Goal: Task Accomplishment & Management: Use online tool/utility

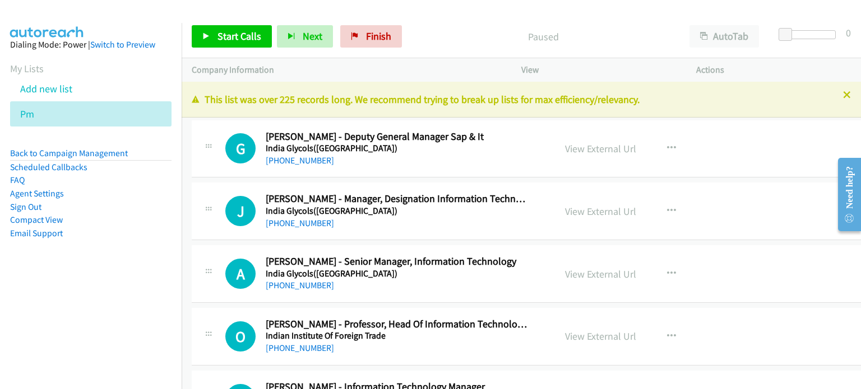
click at [108, 282] on aside "Dialing Mode: Power | Switch to Preview My Lists Add new list Pm Back to Campai…" at bounding box center [91, 157] width 182 height 268
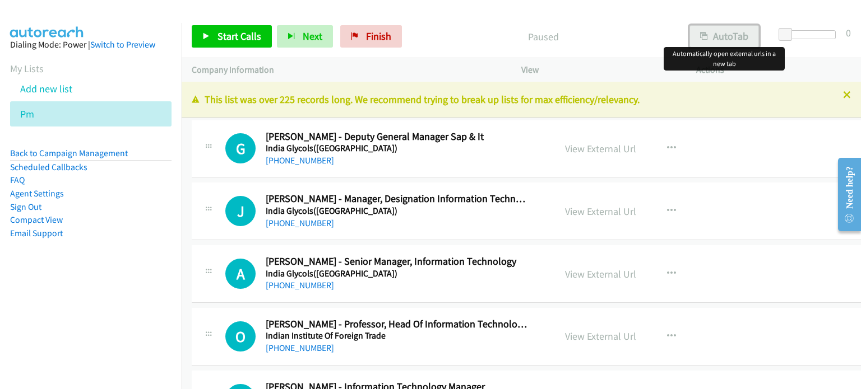
click at [732, 31] on button "AutoTab" at bounding box center [723, 36] width 69 height 22
click at [586, 147] on link "View External Url" at bounding box center [600, 148] width 71 height 13
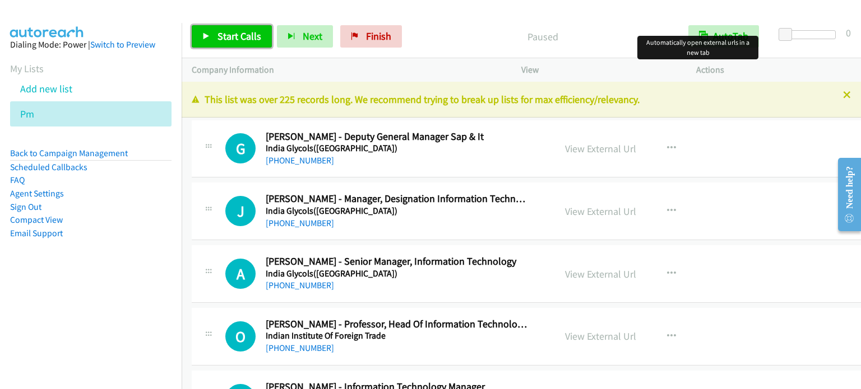
click at [230, 39] on span "Start Calls" at bounding box center [239, 36] width 44 height 13
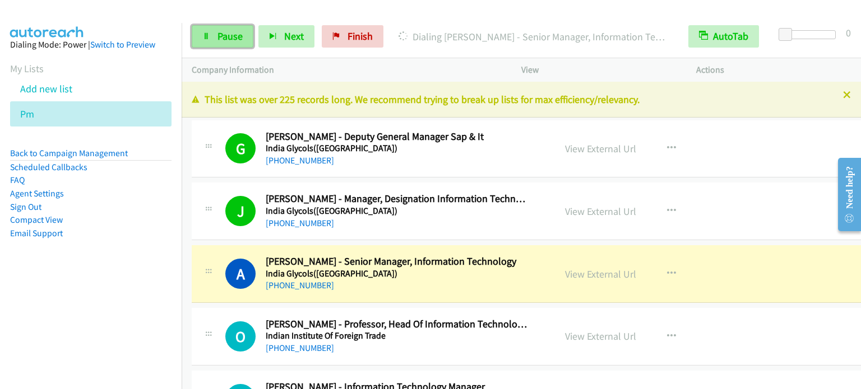
click at [227, 34] on span "Pause" at bounding box center [229, 36] width 25 height 13
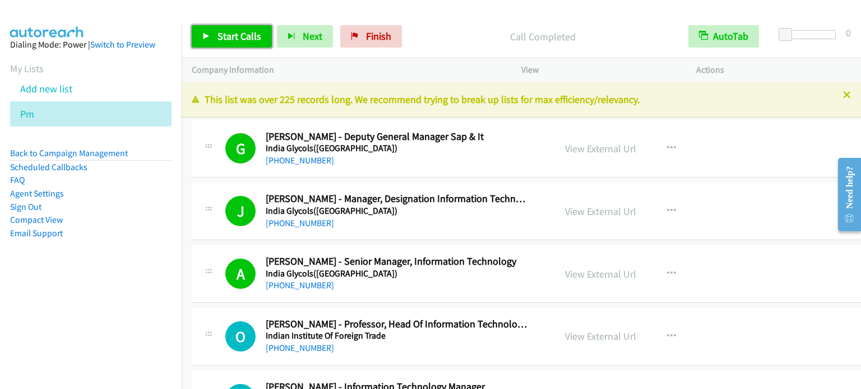
click at [243, 35] on span "Start Calls" at bounding box center [239, 36] width 44 height 13
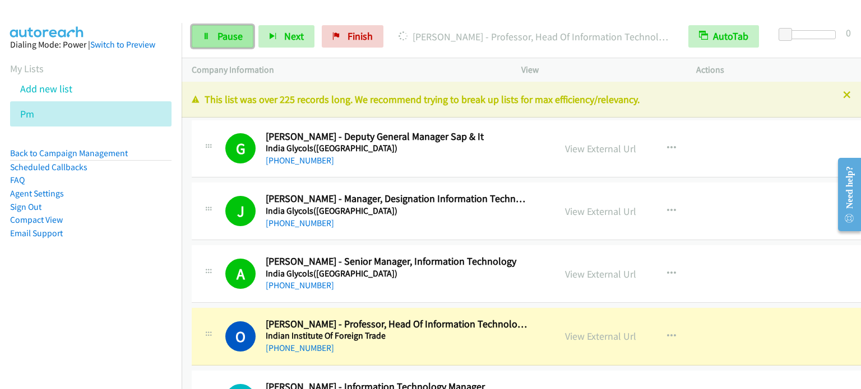
click at [206, 44] on link "Pause" at bounding box center [223, 36] width 62 height 22
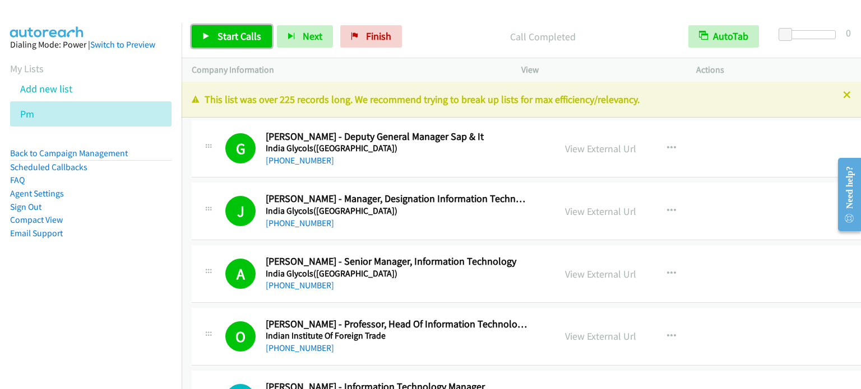
click at [220, 42] on link "Start Calls" at bounding box center [232, 36] width 80 height 22
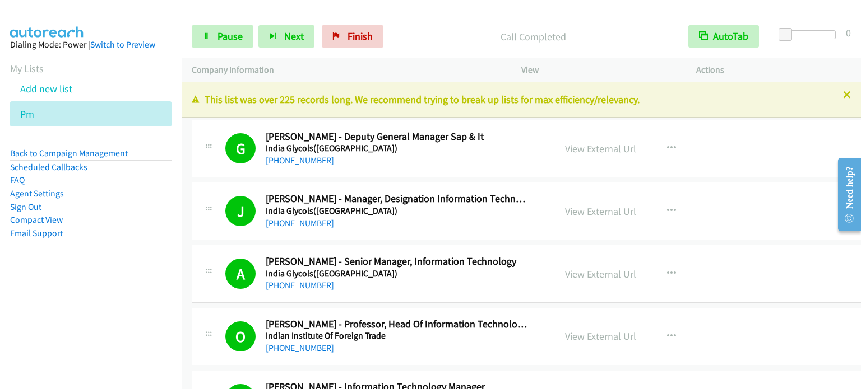
click at [142, 276] on aside "Dialing Mode: Power | Switch to Preview My Lists Add new list Pm Back to Campai…" at bounding box center [91, 157] width 182 height 268
click at [236, 39] on span "Pause" at bounding box center [229, 36] width 25 height 13
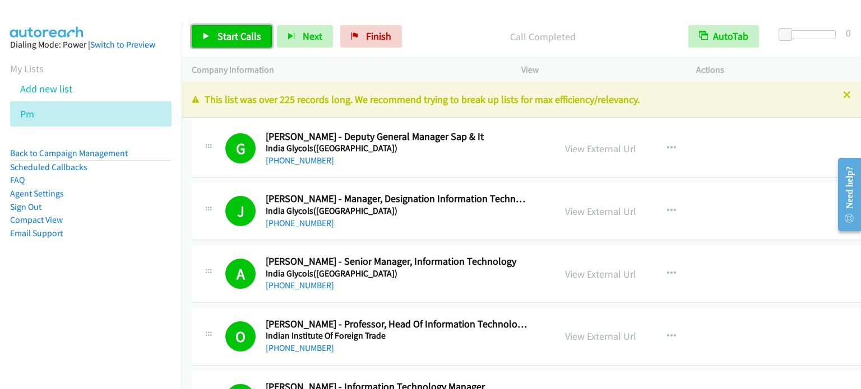
click at [237, 34] on span "Start Calls" at bounding box center [239, 36] width 44 height 13
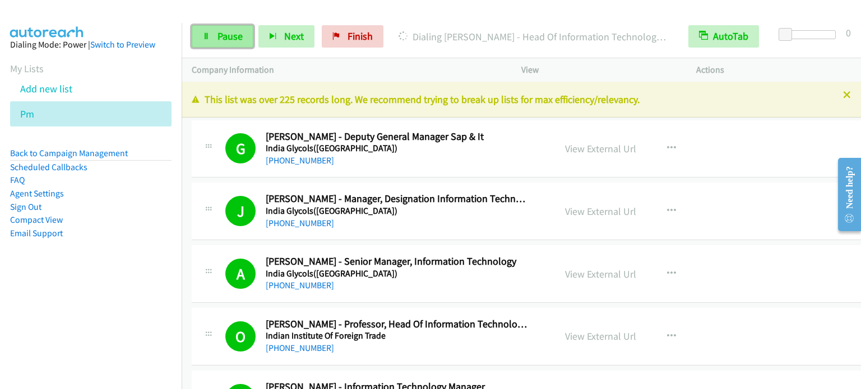
click at [231, 40] on span "Pause" at bounding box center [229, 36] width 25 height 13
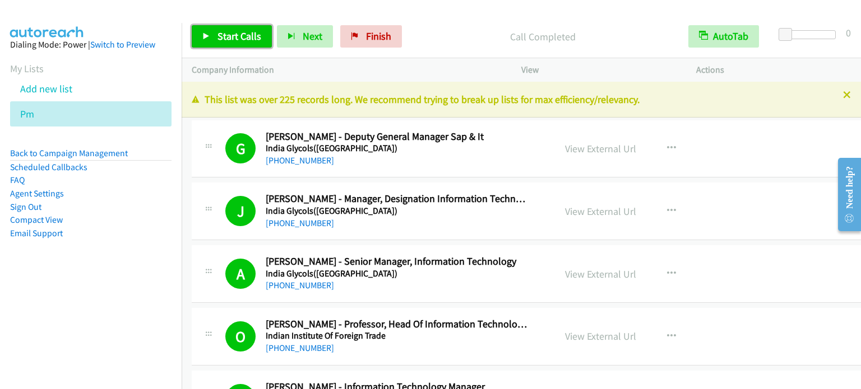
click at [240, 42] on link "Start Calls" at bounding box center [232, 36] width 80 height 22
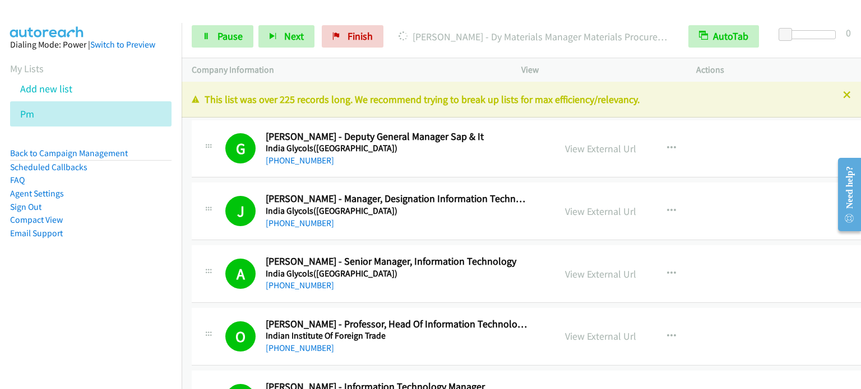
drag, startPoint x: 141, startPoint y: 246, endPoint x: 315, endPoint y: 50, distance: 262.3
click at [141, 247] on aside "Dialing Mode: Power | Switch to Preview My Lists Add new list Pm Back to Campai…" at bounding box center [91, 157] width 182 height 268
click at [211, 38] on link "Pause" at bounding box center [223, 36] width 62 height 22
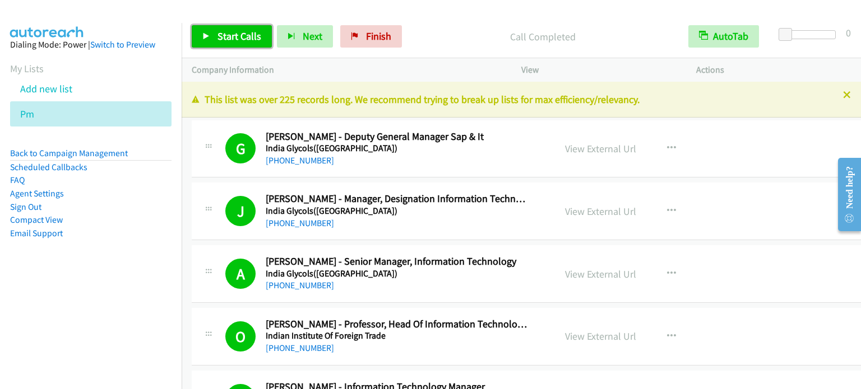
click at [229, 35] on span "Start Calls" at bounding box center [239, 36] width 44 height 13
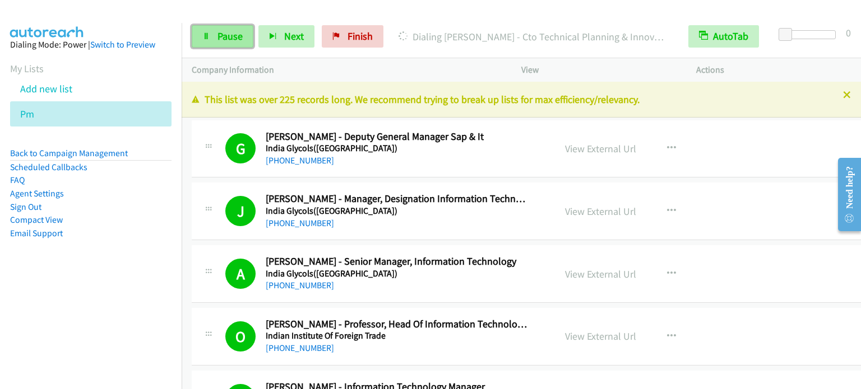
click at [204, 43] on link "Pause" at bounding box center [223, 36] width 62 height 22
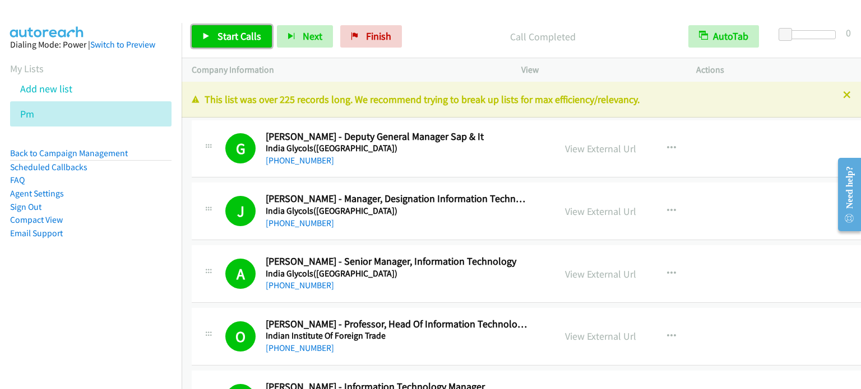
click at [233, 40] on span "Start Calls" at bounding box center [239, 36] width 44 height 13
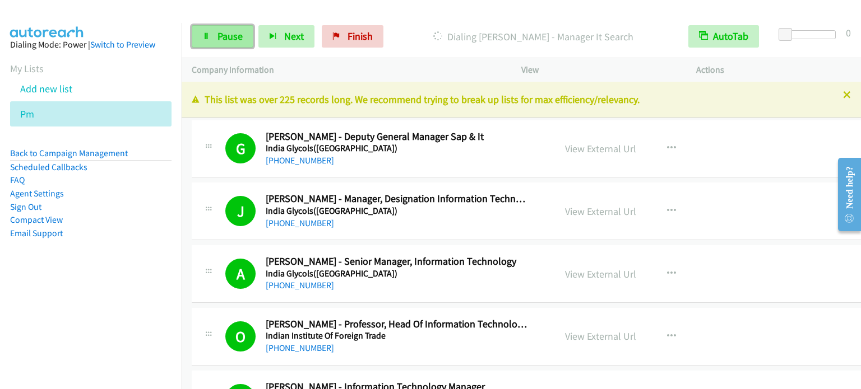
click at [235, 30] on span "Pause" at bounding box center [229, 36] width 25 height 13
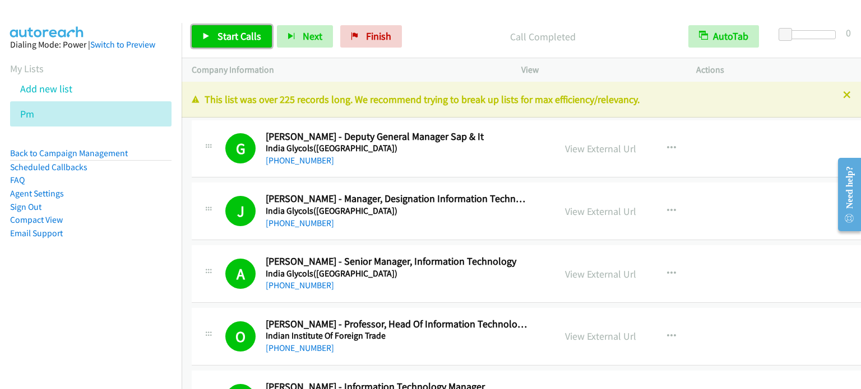
click at [240, 32] on span "Start Calls" at bounding box center [239, 36] width 44 height 13
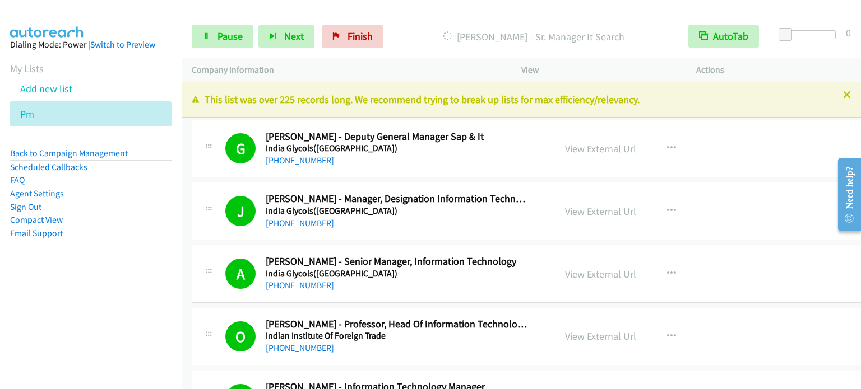
click at [131, 221] on li "Compact View" at bounding box center [90, 219] width 161 height 13
click at [230, 33] on span "Pause" at bounding box center [229, 36] width 25 height 13
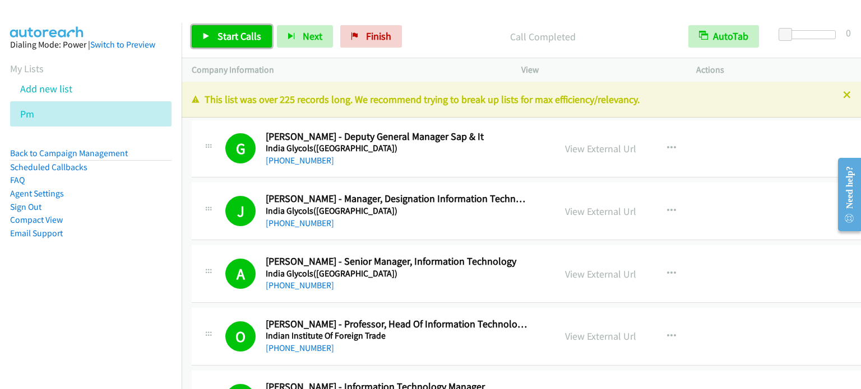
click at [242, 32] on span "Start Calls" at bounding box center [239, 36] width 44 height 13
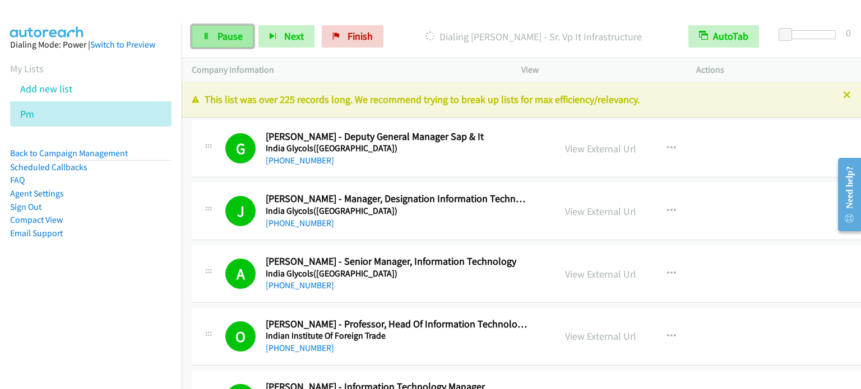
click at [238, 32] on span "Pause" at bounding box center [229, 36] width 25 height 13
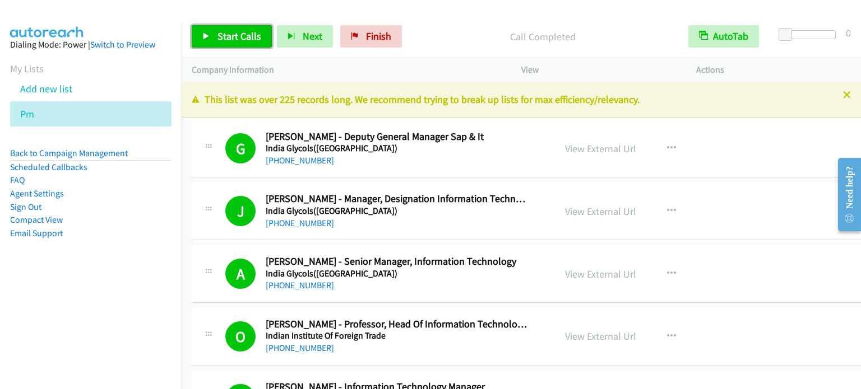
click at [248, 34] on span "Start Calls" at bounding box center [239, 36] width 44 height 13
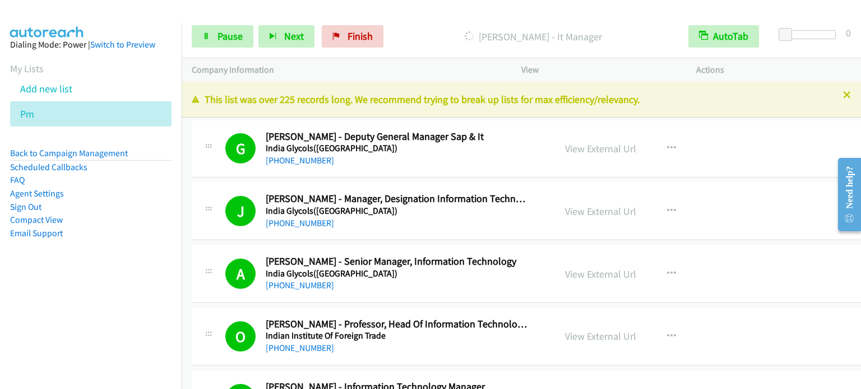
click at [123, 237] on li "Email Support" at bounding box center [90, 233] width 161 height 13
click at [132, 285] on aside "Dialing Mode: Power | Switch to Preview My Lists Add new list Pm Back to Campai…" at bounding box center [91, 157] width 182 height 268
click at [210, 37] on link "Pause" at bounding box center [223, 36] width 62 height 22
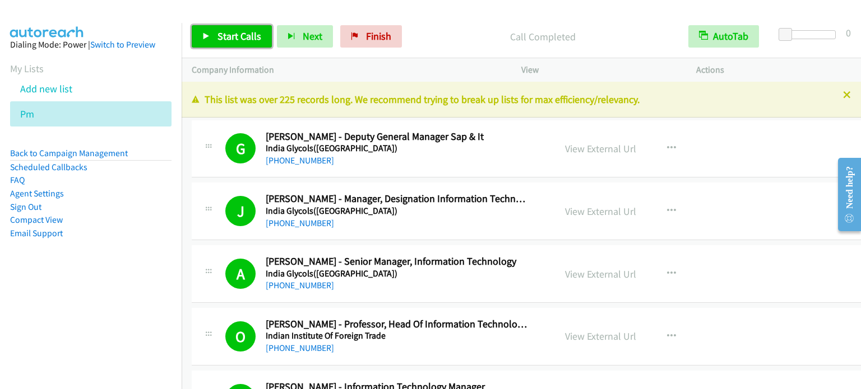
click at [245, 35] on span "Start Calls" at bounding box center [239, 36] width 44 height 13
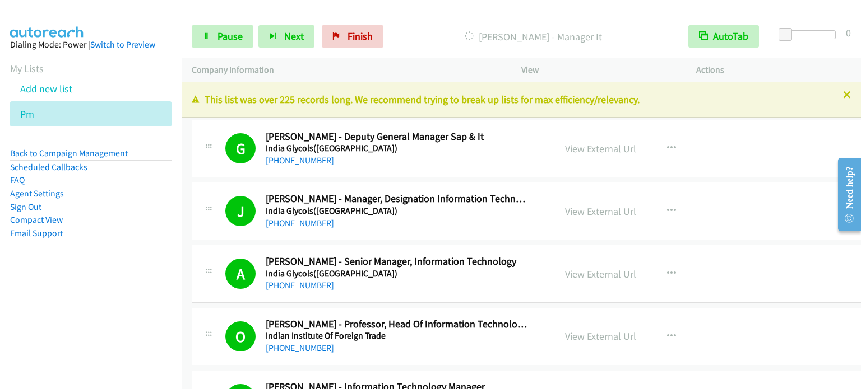
drag, startPoint x: 156, startPoint y: 213, endPoint x: 176, endPoint y: 173, distance: 44.9
click at [156, 213] on li "Compact View" at bounding box center [90, 219] width 161 height 13
click at [233, 40] on span "Pause" at bounding box center [229, 36] width 25 height 13
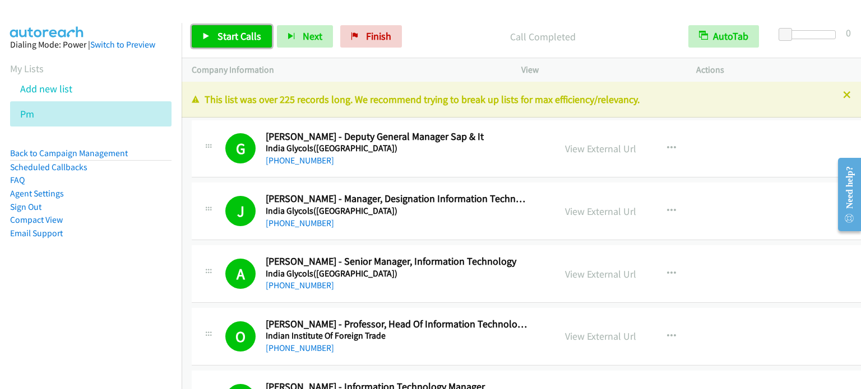
click at [233, 39] on span "Start Calls" at bounding box center [239, 36] width 44 height 13
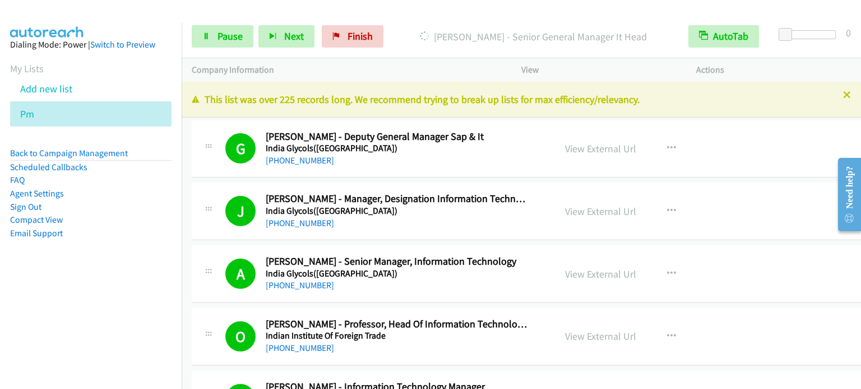
drag, startPoint x: 132, startPoint y: 295, endPoint x: 324, endPoint y: 6, distance: 347.5
click at [132, 295] on nav "Dialing Mode: Power | Switch to Preview My Lists Add new list Pm Back to Campai…" at bounding box center [91, 217] width 182 height 389
click at [247, 31] on link "Pause" at bounding box center [223, 36] width 62 height 22
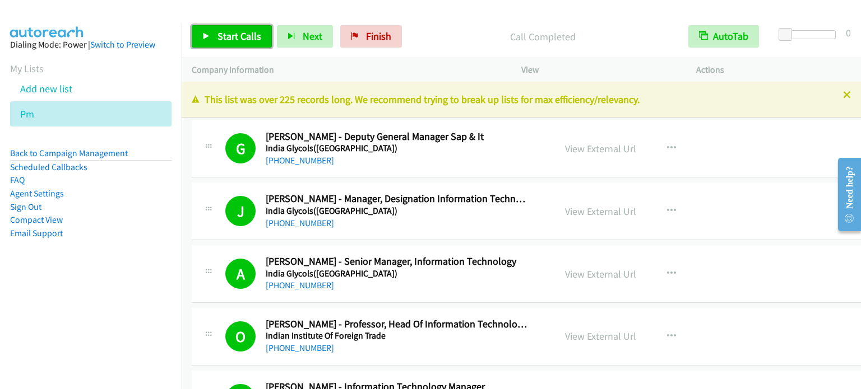
click at [238, 34] on span "Start Calls" at bounding box center [239, 36] width 44 height 13
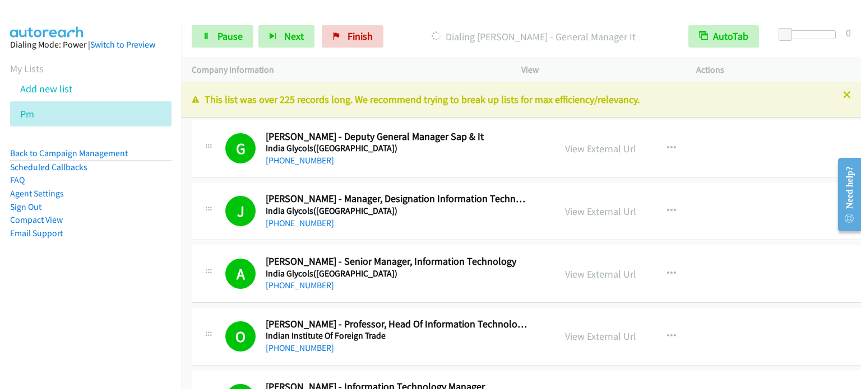
click at [136, 210] on li "Sign Out" at bounding box center [90, 207] width 161 height 13
click at [219, 37] on span "Pause" at bounding box center [229, 36] width 25 height 13
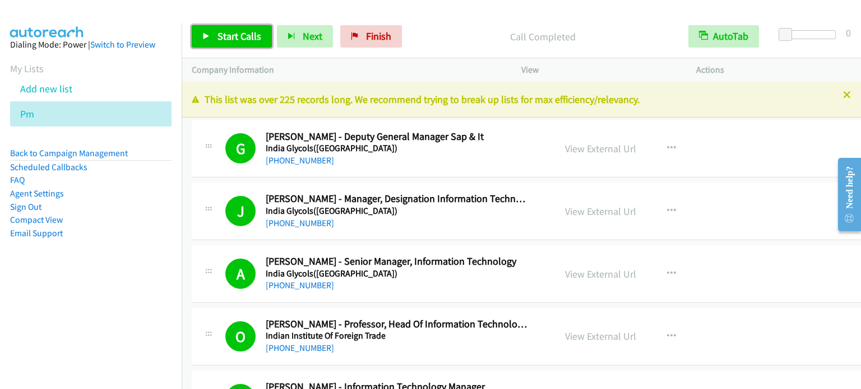
click at [253, 34] on span "Start Calls" at bounding box center [239, 36] width 44 height 13
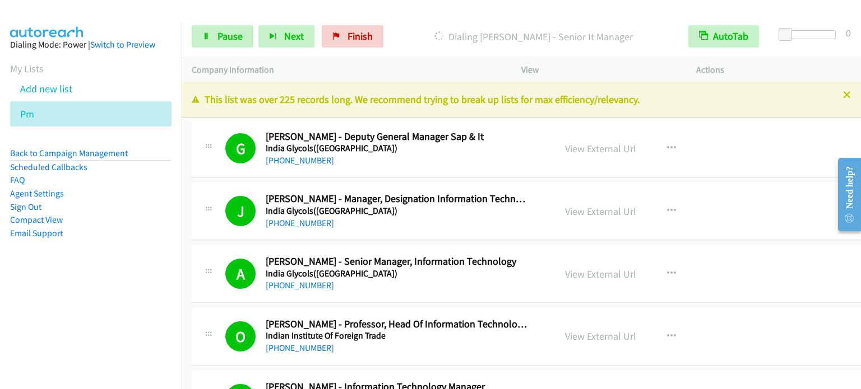
drag, startPoint x: 104, startPoint y: 227, endPoint x: 165, endPoint y: 76, distance: 163.4
click at [105, 228] on li "Email Support" at bounding box center [90, 233] width 161 height 13
click at [240, 30] on span "Pause" at bounding box center [229, 36] width 25 height 13
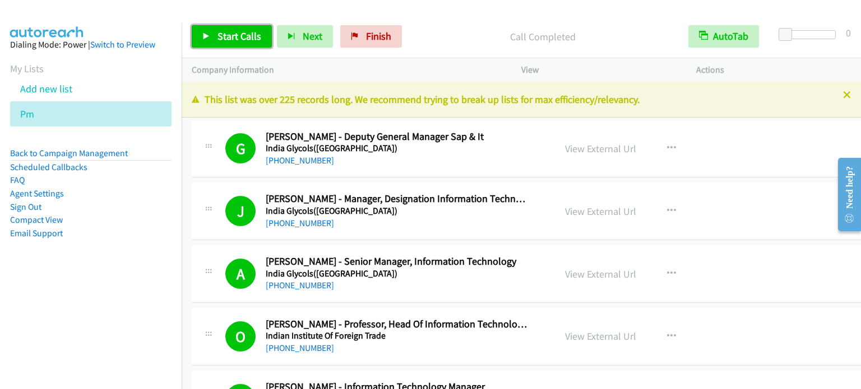
click at [242, 30] on span "Start Calls" at bounding box center [239, 36] width 44 height 13
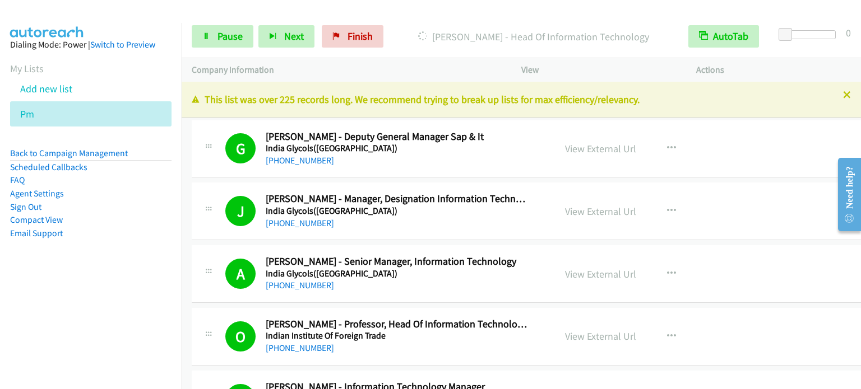
click at [71, 277] on aside "Dialing Mode: Power | Switch to Preview My Lists Add new list Pm Back to Campai…" at bounding box center [91, 157] width 182 height 268
click at [74, 327] on nav "Dialing Mode: Power | Switch to Preview My Lists Add new list Pm Back to Campai…" at bounding box center [91, 217] width 182 height 389
click at [78, 333] on nav "Dialing Mode: Power | Switch to Preview My Lists Add new list Pm Back to Campai…" at bounding box center [91, 217] width 182 height 389
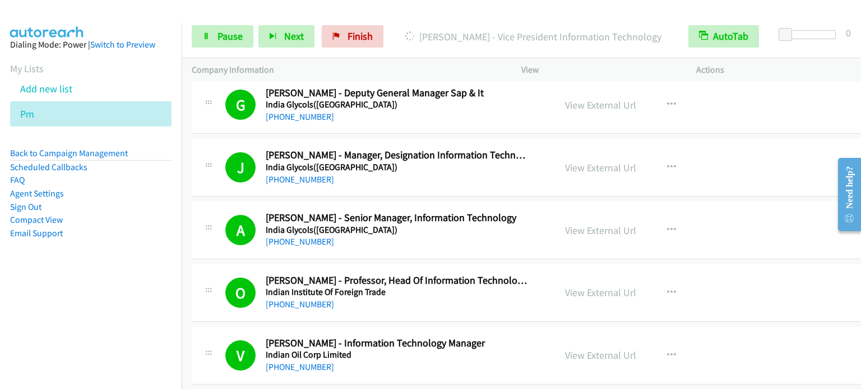
scroll to position [56, 0]
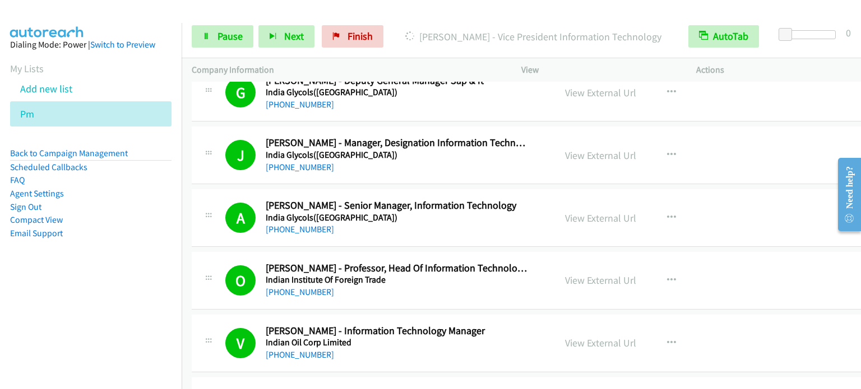
click at [109, 264] on aside "Dialing Mode: Power | Switch to Preview My Lists Add new list Pm Back to Campai…" at bounding box center [91, 157] width 182 height 268
click at [230, 35] on span "Pause" at bounding box center [229, 36] width 25 height 13
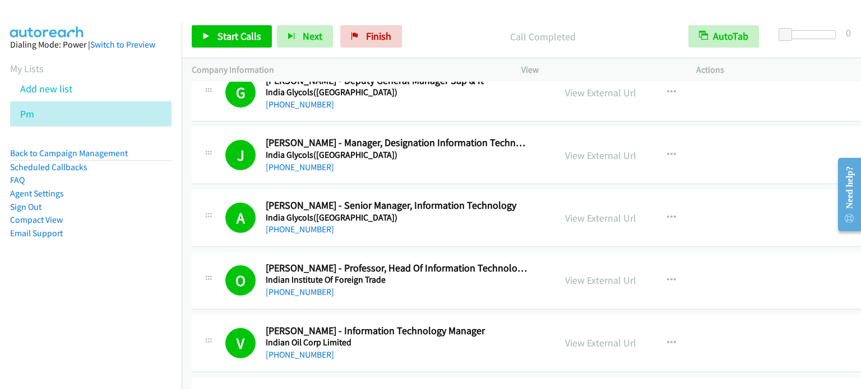
click at [163, 280] on aside "Dialing Mode: Power | Switch to Preview My Lists Add new list Pm Back to Campai…" at bounding box center [91, 157] width 182 height 268
click at [143, 236] on li "Email Support" at bounding box center [90, 233] width 161 height 13
click at [107, 241] on aside "Dialing Mode: Power | Switch to Preview My Lists Add new list Pm Back to Campai…" at bounding box center [91, 157] width 182 height 268
click at [103, 271] on aside "Dialing Mode: Power | Switch to Preview My Lists Add new list Pm Back to Campai…" at bounding box center [91, 157] width 182 height 268
click at [143, 262] on aside "Dialing Mode: Power | Switch to Preview My Lists Add new list Pm Back to Campai…" at bounding box center [91, 157] width 182 height 268
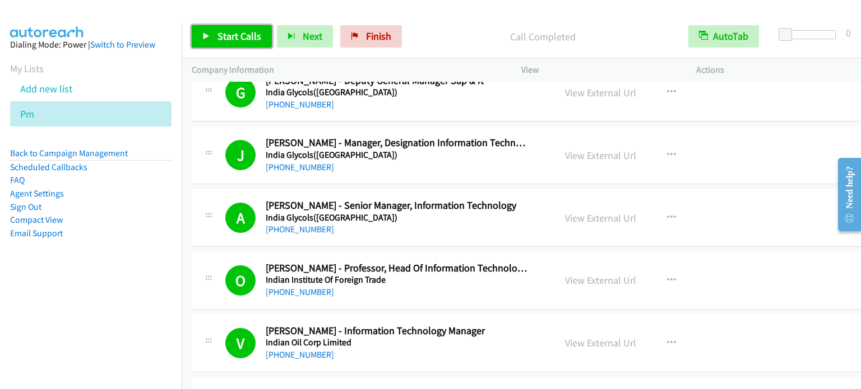
click at [254, 35] on span "Start Calls" at bounding box center [239, 36] width 44 height 13
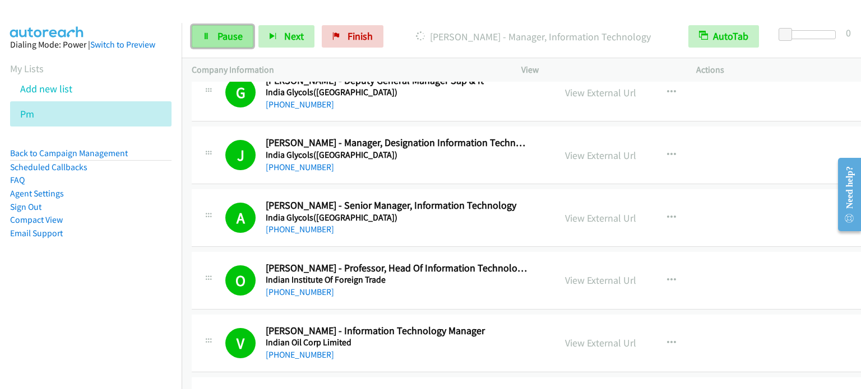
click at [228, 39] on span "Pause" at bounding box center [229, 36] width 25 height 13
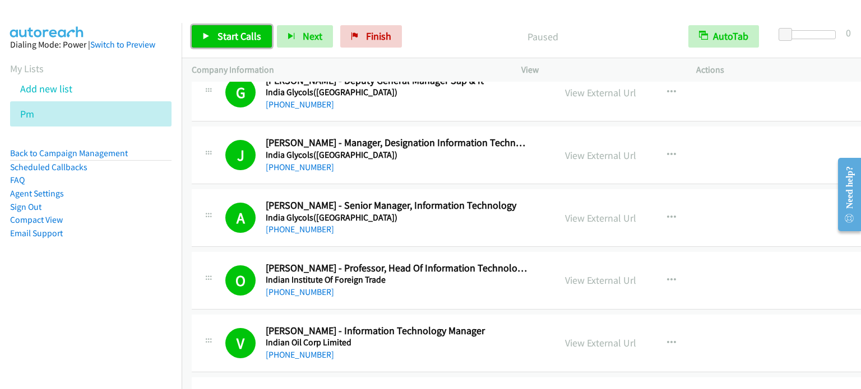
click at [228, 35] on span "Start Calls" at bounding box center [239, 36] width 44 height 13
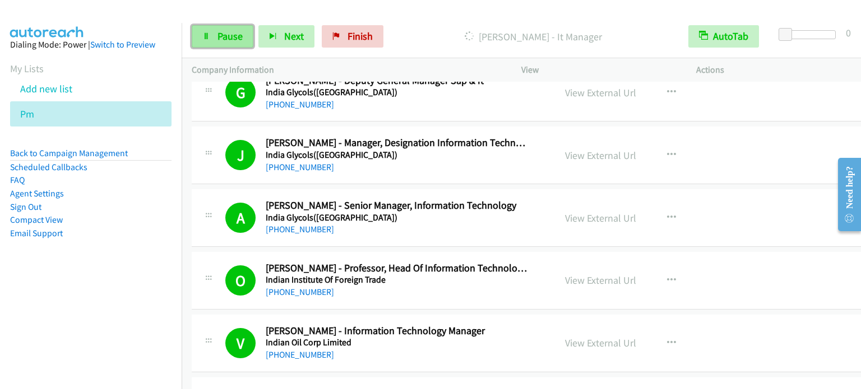
click at [244, 43] on link "Pause" at bounding box center [223, 36] width 62 height 22
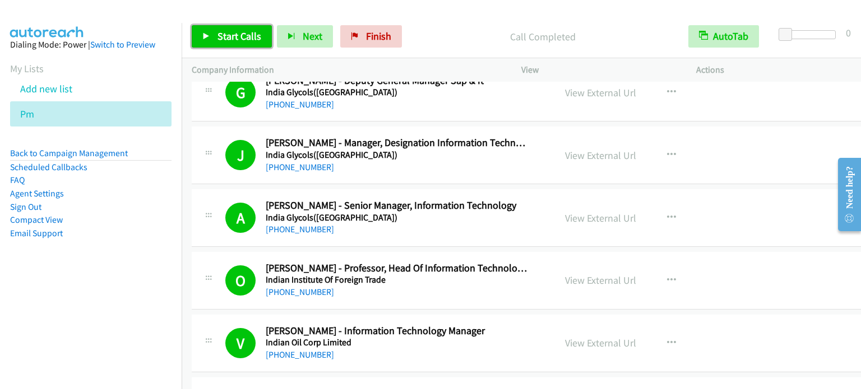
click at [219, 47] on link "Start Calls" at bounding box center [232, 36] width 80 height 22
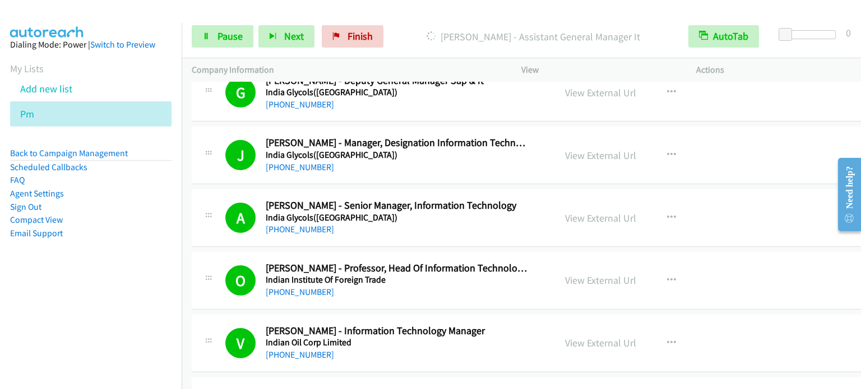
click at [100, 300] on nav "Dialing Mode: Power | Switch to Preview My Lists Add new list Pm Back to Campai…" at bounding box center [91, 217] width 182 height 389
click at [221, 35] on span "Pause" at bounding box center [229, 36] width 25 height 13
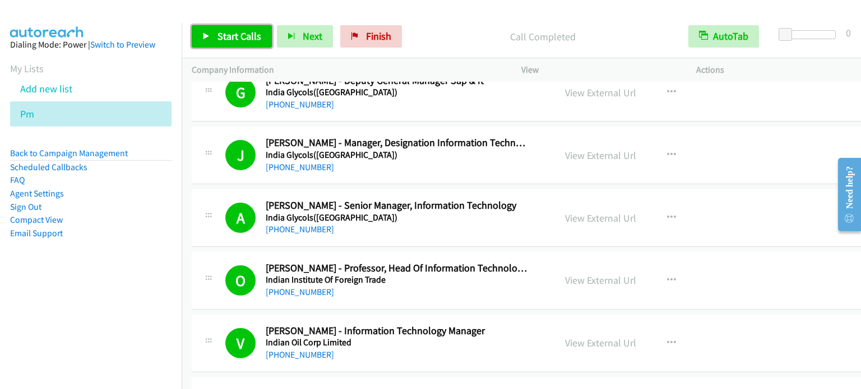
click at [226, 36] on span "Start Calls" at bounding box center [239, 36] width 44 height 13
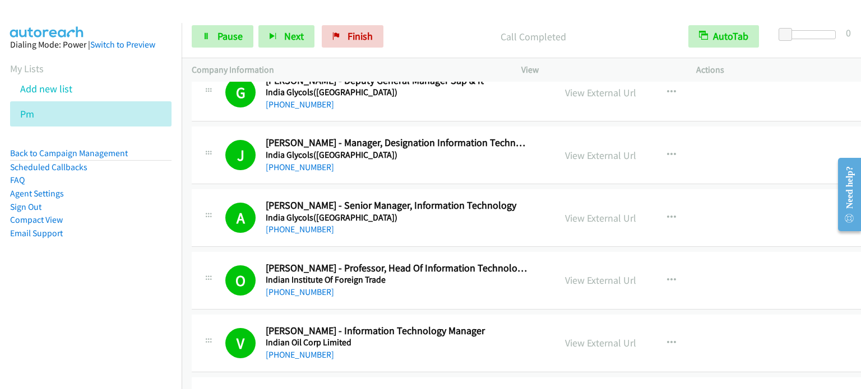
click at [88, 250] on aside "Dialing Mode: Power | Switch to Preview My Lists Add new list Pm Back to Campai…" at bounding box center [91, 157] width 182 height 268
click at [199, 39] on link "Pause" at bounding box center [223, 36] width 62 height 22
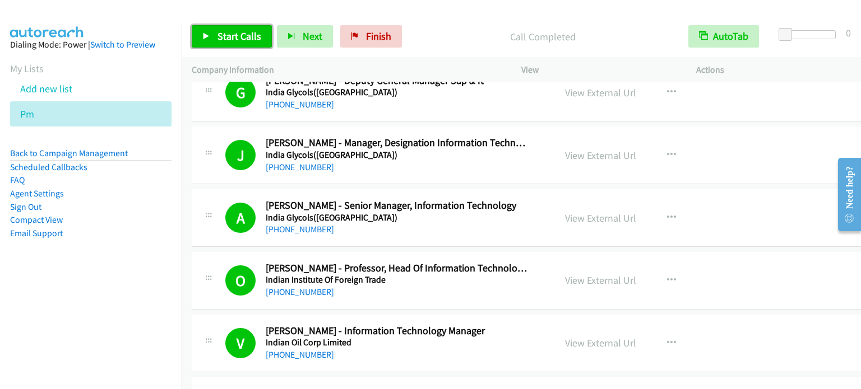
click at [220, 38] on span "Start Calls" at bounding box center [239, 36] width 44 height 13
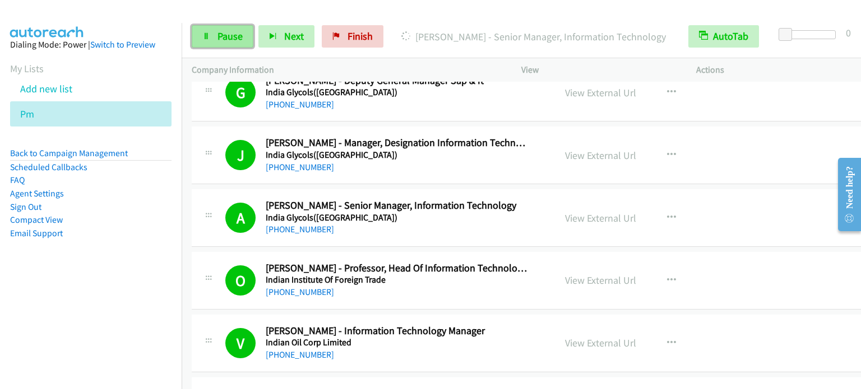
click at [225, 35] on span "Pause" at bounding box center [229, 36] width 25 height 13
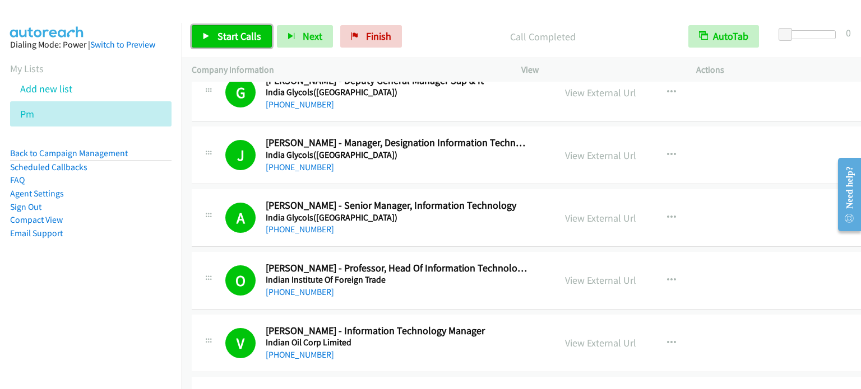
click at [222, 36] on span "Start Calls" at bounding box center [239, 36] width 44 height 13
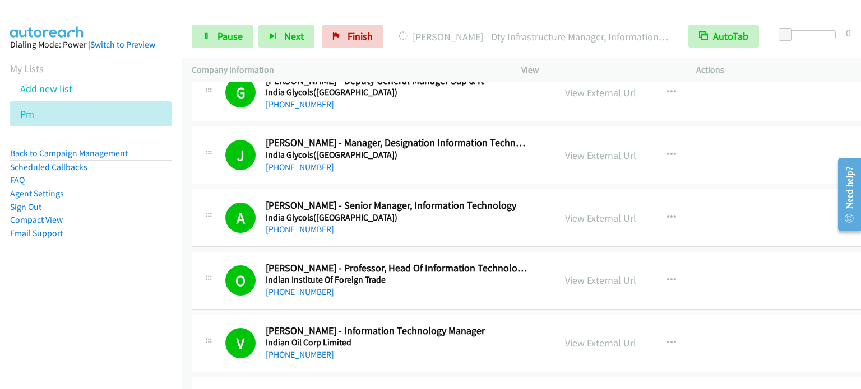
click at [113, 288] on aside "Dialing Mode: Power | Switch to Preview My Lists Add new list Pm Back to Campai…" at bounding box center [91, 157] width 182 height 268
click at [218, 42] on link "Pause" at bounding box center [223, 36] width 62 height 22
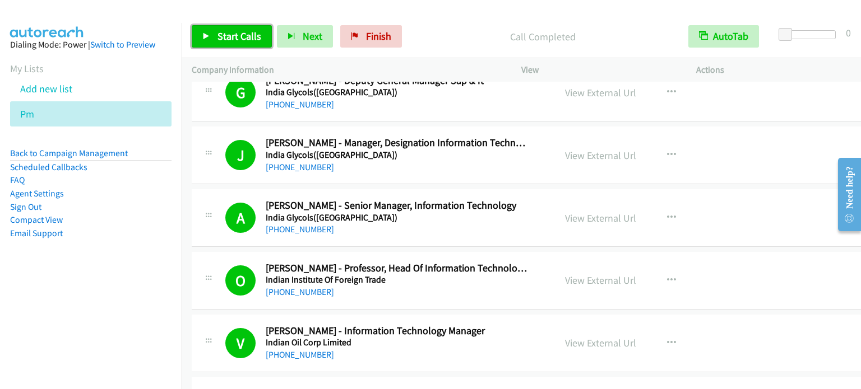
click at [243, 32] on span "Start Calls" at bounding box center [239, 36] width 44 height 13
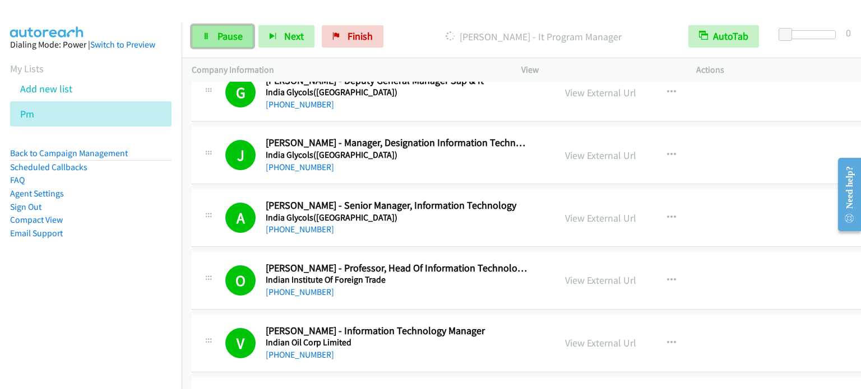
click at [219, 45] on link "Pause" at bounding box center [223, 36] width 62 height 22
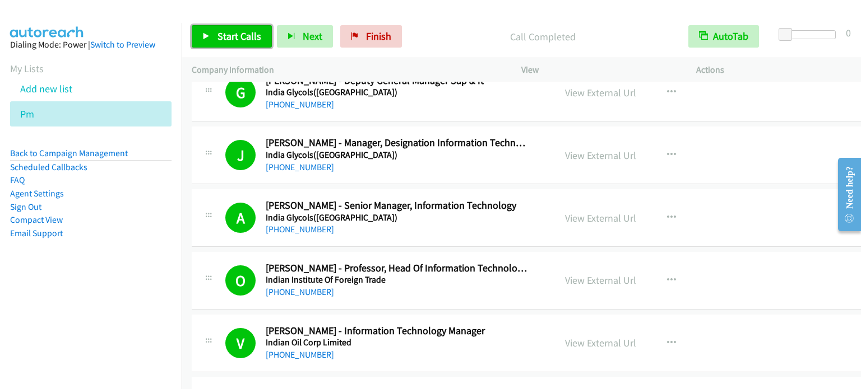
click at [240, 29] on link "Start Calls" at bounding box center [232, 36] width 80 height 22
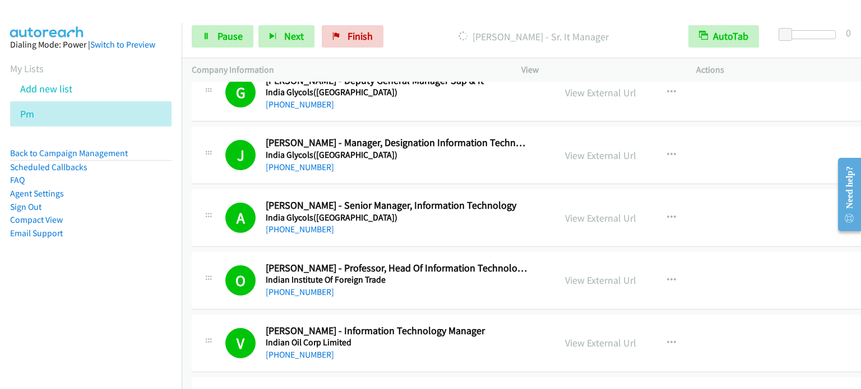
drag, startPoint x: 118, startPoint y: 245, endPoint x: 128, endPoint y: 235, distance: 14.3
click at [118, 245] on aside "Dialing Mode: Power | Switch to Preview My Lists Add new list Pm Back to Campai…" at bounding box center [91, 157] width 182 height 268
click at [228, 38] on span "Pause" at bounding box center [229, 36] width 25 height 13
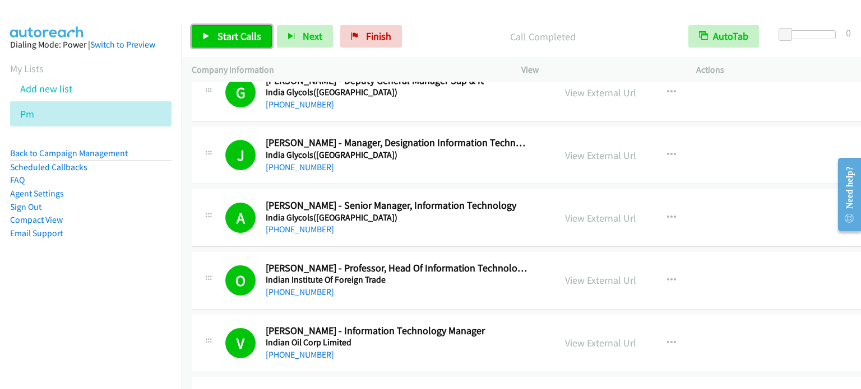
click at [226, 35] on span "Start Calls" at bounding box center [239, 36] width 44 height 13
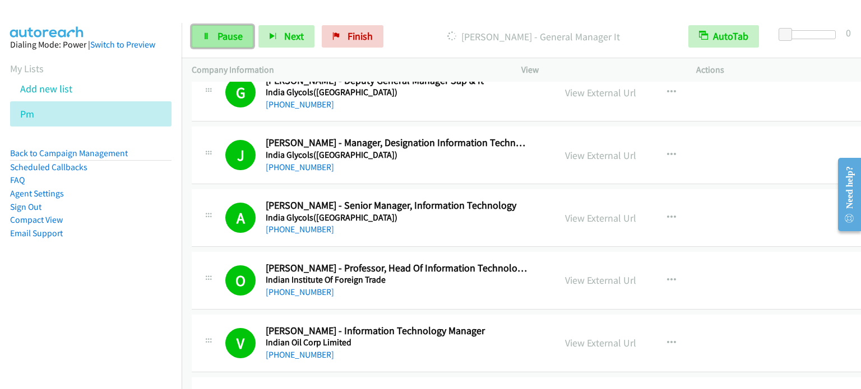
click at [231, 38] on span "Pause" at bounding box center [229, 36] width 25 height 13
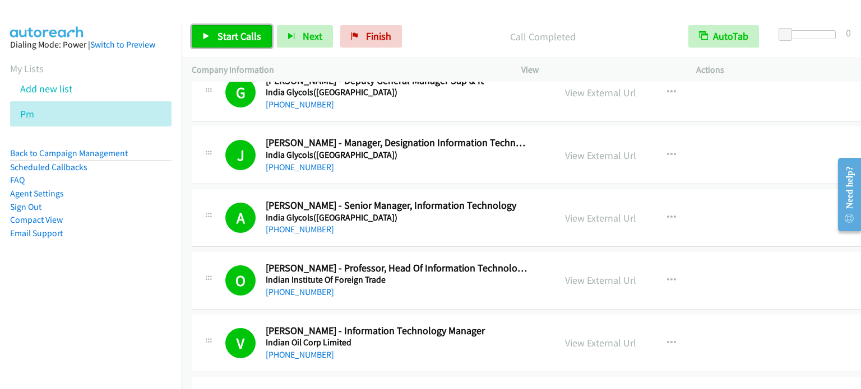
click at [233, 40] on span "Start Calls" at bounding box center [239, 36] width 44 height 13
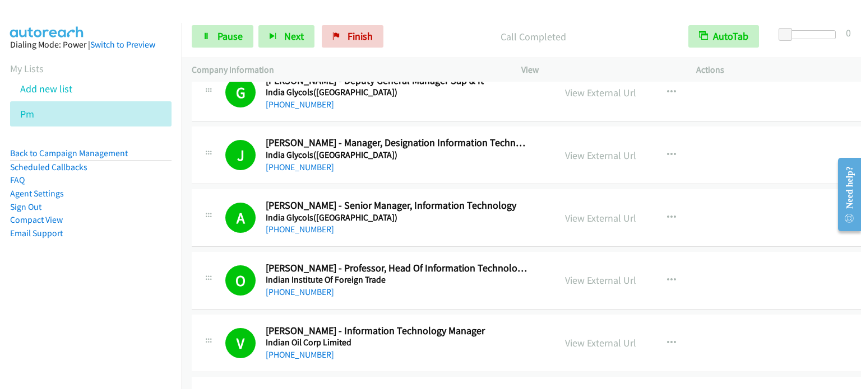
click at [4, 287] on aside "Dialing Mode: Power | Switch to Preview My Lists Add new list Pm Back to Campai…" at bounding box center [91, 157] width 182 height 268
click at [95, 260] on aside "Dialing Mode: Power | Switch to Preview My Lists Add new list Pm Back to Campai…" at bounding box center [91, 157] width 182 height 268
drag, startPoint x: 132, startPoint y: 257, endPoint x: 211, endPoint y: 168, distance: 119.1
click at [131, 257] on aside "Dialing Mode: Power | Switch to Preview My Lists Add new list Pm Back to Campai…" at bounding box center [91, 157] width 182 height 268
click at [225, 42] on span "Pause" at bounding box center [229, 36] width 25 height 13
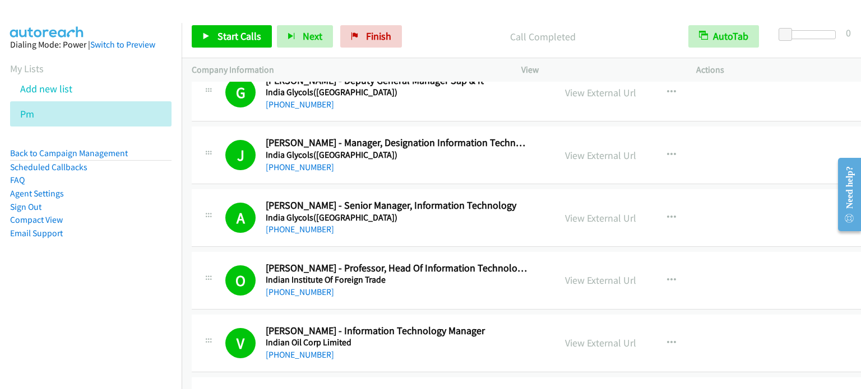
click at [110, 286] on aside "Dialing Mode: Power | Switch to Preview My Lists Add new list Pm Back to Campai…" at bounding box center [91, 157] width 182 height 268
click at [110, 272] on aside "Dialing Mode: Power | Switch to Preview My Lists Add new list Pm Back to Campai…" at bounding box center [91, 157] width 182 height 268
click at [137, 250] on aside "Dialing Mode: Power | Switch to Preview My Lists Add new list Pm Back to Campai…" at bounding box center [91, 157] width 182 height 268
click at [248, 36] on span "Start Calls" at bounding box center [239, 36] width 44 height 13
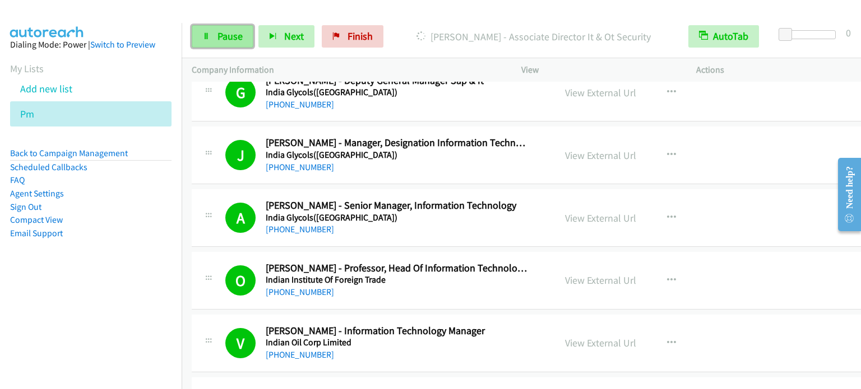
click at [229, 31] on span "Pause" at bounding box center [229, 36] width 25 height 13
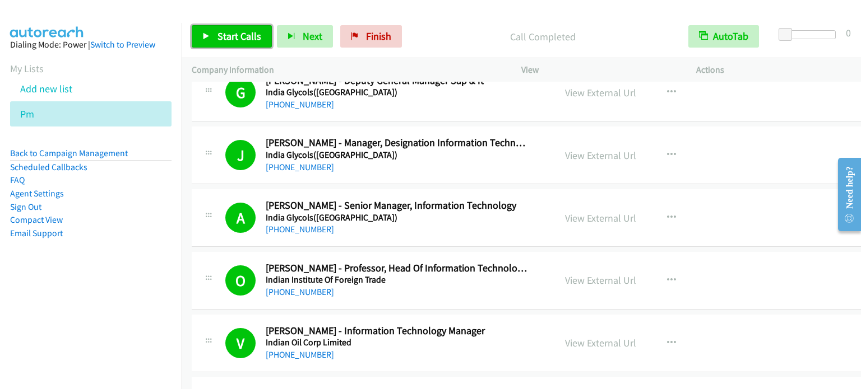
click at [252, 35] on span "Start Calls" at bounding box center [239, 36] width 44 height 13
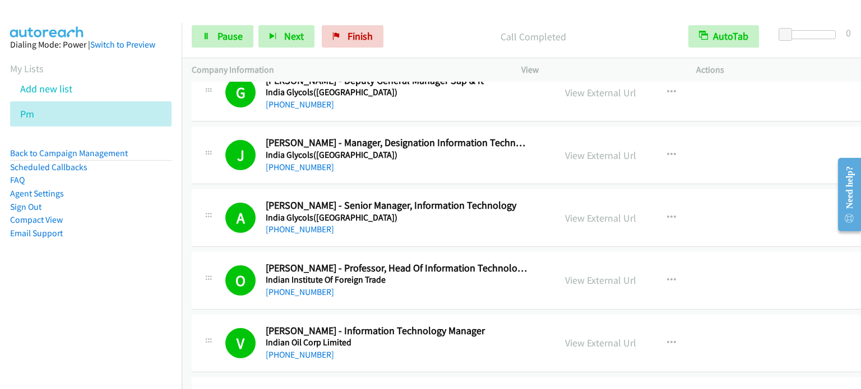
click at [83, 300] on nav "Dialing Mode: Power | Switch to Preview My Lists Add new list Pm Back to Campai…" at bounding box center [91, 217] width 182 height 389
click at [122, 301] on nav "Dialing Mode: Power | Switch to Preview My Lists Add new list Pm Back to Campai…" at bounding box center [91, 217] width 182 height 389
click at [67, 207] on li "Sign Out" at bounding box center [90, 207] width 161 height 13
click at [87, 298] on nav "Dialing Mode: Power | Switch to Preview My Lists Add new list Pm Back to Campai…" at bounding box center [91, 217] width 182 height 389
click at [152, 320] on nav "Dialing Mode: Power | Switch to Preview My Lists Add new list Pm Back to Campai…" at bounding box center [91, 217] width 182 height 389
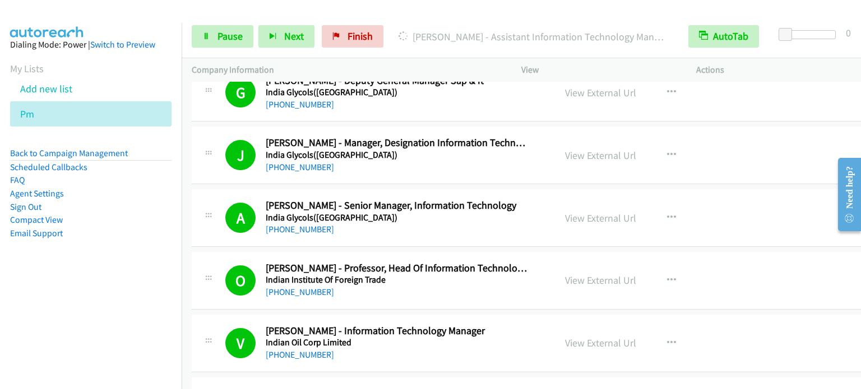
click at [87, 273] on aside "Dialing Mode: Power | Switch to Preview My Lists Add new list Pm Back to Campai…" at bounding box center [91, 157] width 182 height 268
click at [227, 36] on span "Pause" at bounding box center [229, 36] width 25 height 13
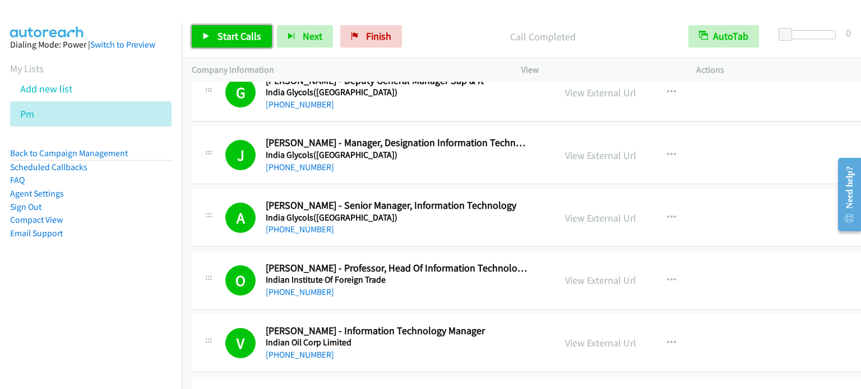
click at [221, 39] on span "Start Calls" at bounding box center [239, 36] width 44 height 13
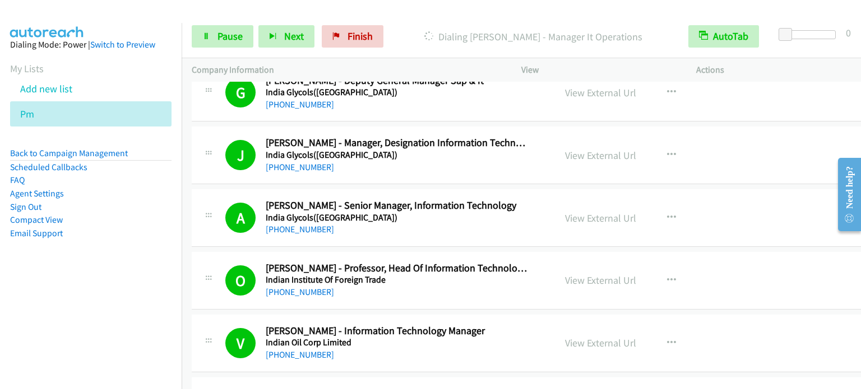
click at [105, 258] on aside "Dialing Mode: Power | Switch to Preview My Lists Add new list Pm Back to Campai…" at bounding box center [91, 157] width 182 height 268
click at [226, 37] on span "Pause" at bounding box center [229, 36] width 25 height 13
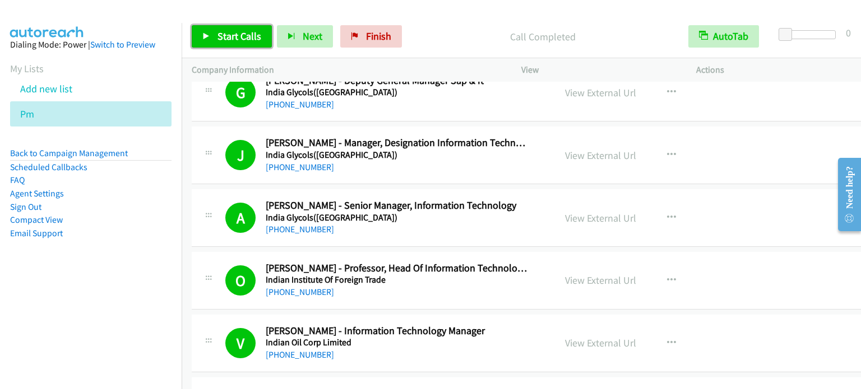
click at [236, 39] on span "Start Calls" at bounding box center [239, 36] width 44 height 13
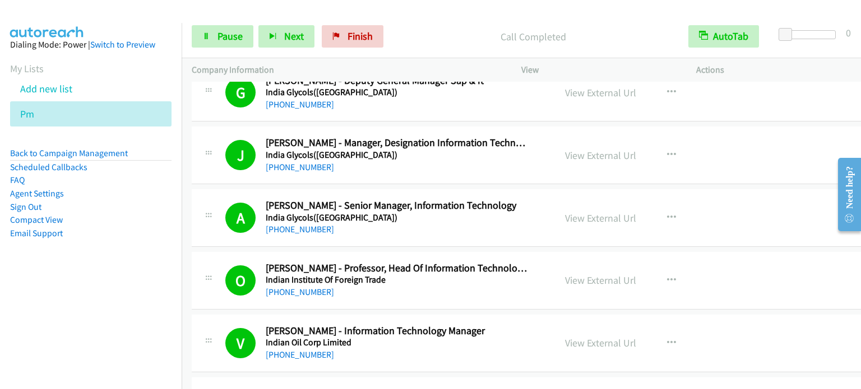
drag, startPoint x: 126, startPoint y: 243, endPoint x: 282, endPoint y: 18, distance: 274.0
click at [126, 240] on aside "Dialing Mode: Power | Switch to Preview My Lists Add new list Pm Back to Campai…" at bounding box center [91, 157] width 182 height 268
click at [231, 33] on span "Pause" at bounding box center [229, 36] width 25 height 13
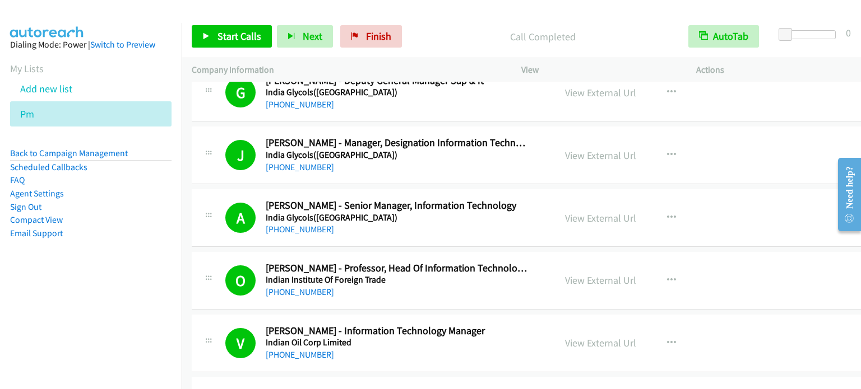
click at [139, 243] on aside "Dialing Mode: Power | Switch to Preview My Lists Add new list Pm Back to Campai…" at bounding box center [91, 157] width 182 height 268
drag, startPoint x: 132, startPoint y: 259, endPoint x: 195, endPoint y: 150, distance: 126.5
click at [132, 259] on aside "Dialing Mode: Power | Switch to Preview My Lists Add new list Pm Back to Campai…" at bounding box center [91, 157] width 182 height 268
click at [245, 31] on span "Start Calls" at bounding box center [239, 36] width 44 height 13
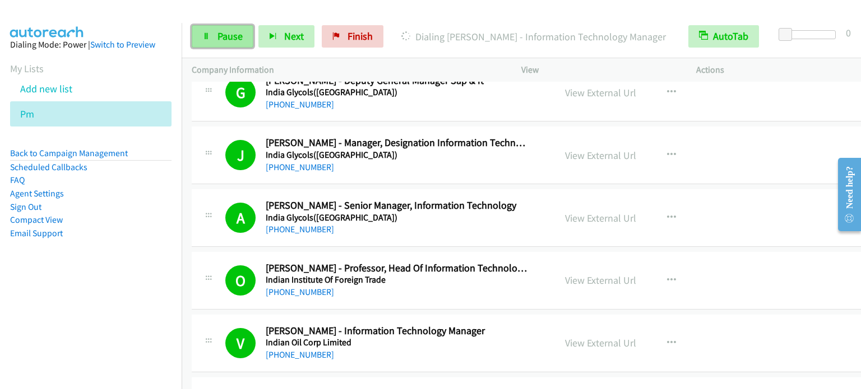
click at [211, 43] on link "Pause" at bounding box center [223, 36] width 62 height 22
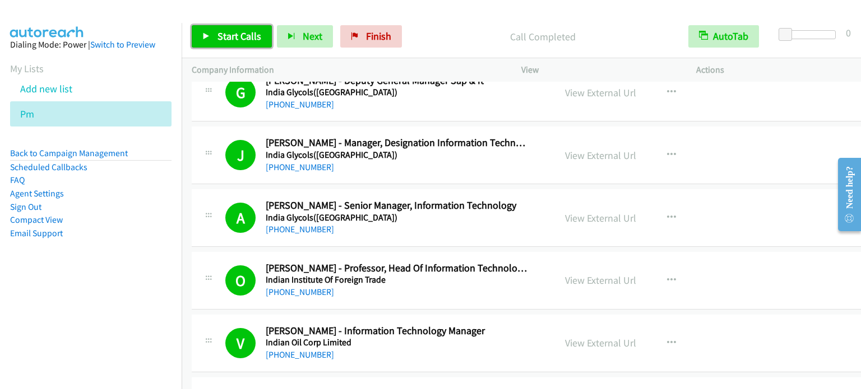
click at [248, 36] on span "Start Calls" at bounding box center [239, 36] width 44 height 13
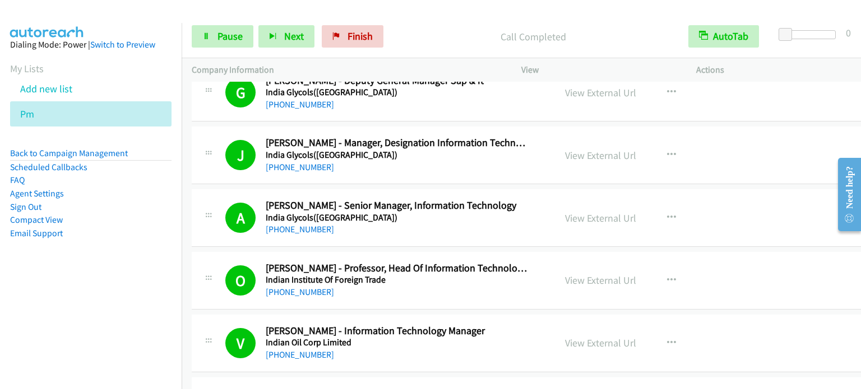
click at [161, 255] on aside "Dialing Mode: Power | Switch to Preview My Lists Add new list Pm Back to Campai…" at bounding box center [91, 157] width 182 height 268
click at [233, 34] on span "Pause" at bounding box center [229, 36] width 25 height 13
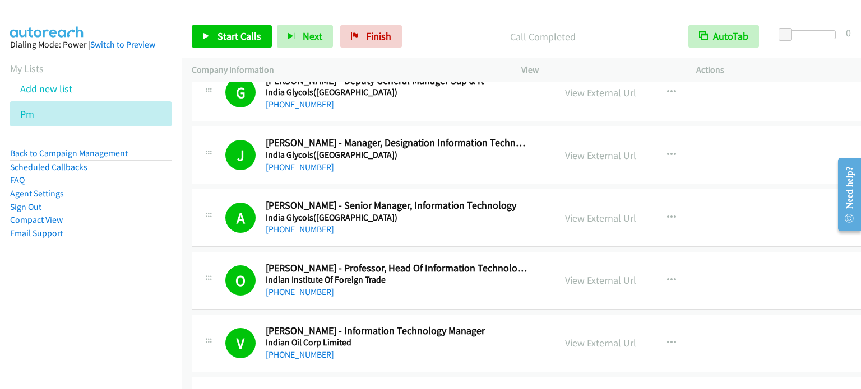
drag, startPoint x: 97, startPoint y: 239, endPoint x: 134, endPoint y: 152, distance: 94.9
click at [97, 239] on li "Email Support" at bounding box center [90, 233] width 161 height 13
click at [238, 36] on span "Start Calls" at bounding box center [239, 36] width 44 height 13
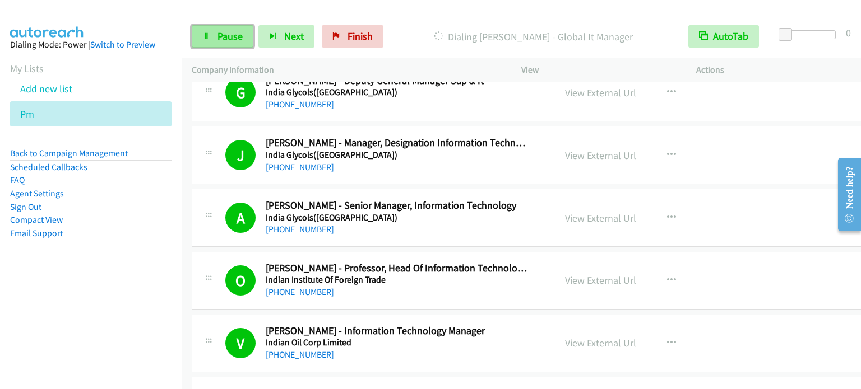
click at [234, 26] on link "Pause" at bounding box center [223, 36] width 62 height 22
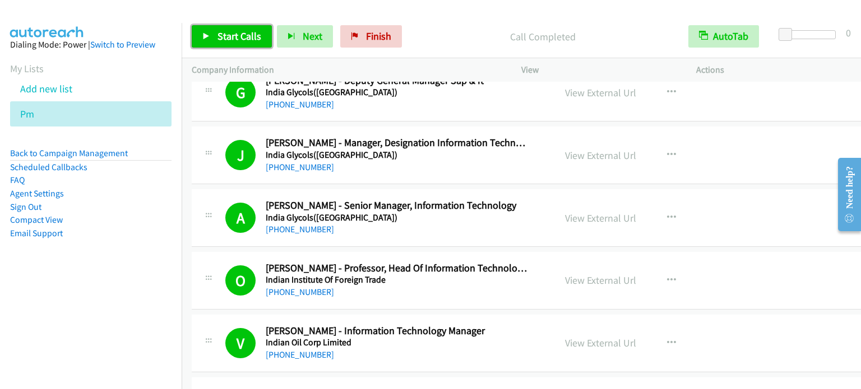
click at [253, 32] on span "Start Calls" at bounding box center [239, 36] width 44 height 13
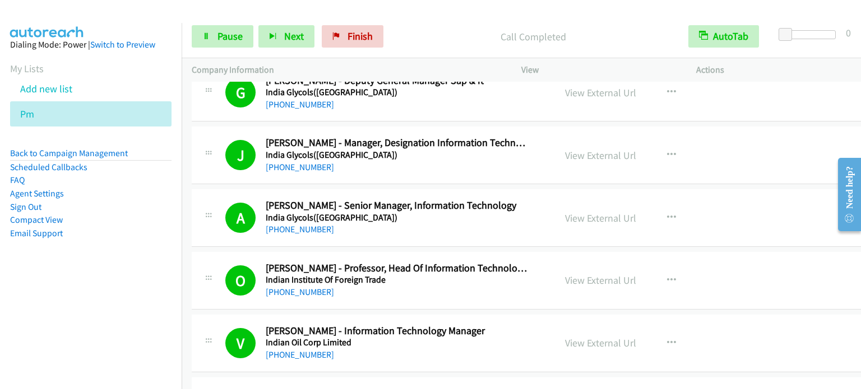
click at [123, 193] on li "Agent Settings" at bounding box center [90, 193] width 161 height 13
click at [231, 34] on span "Pause" at bounding box center [229, 36] width 25 height 13
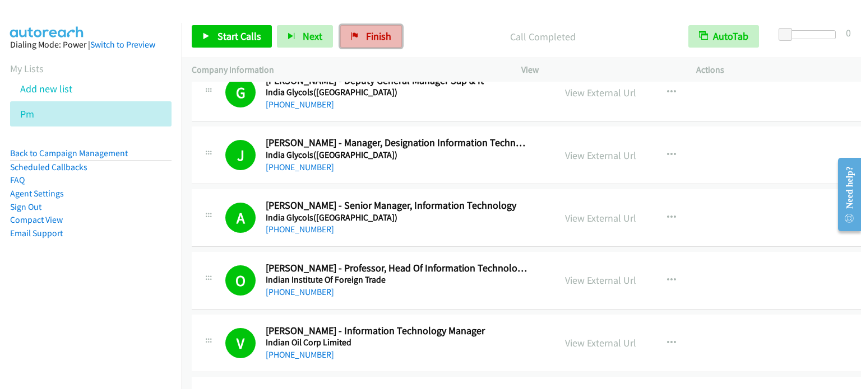
click at [375, 35] on span "Finish" at bounding box center [378, 36] width 25 height 13
